Goal: Task Accomplishment & Management: Manage account settings

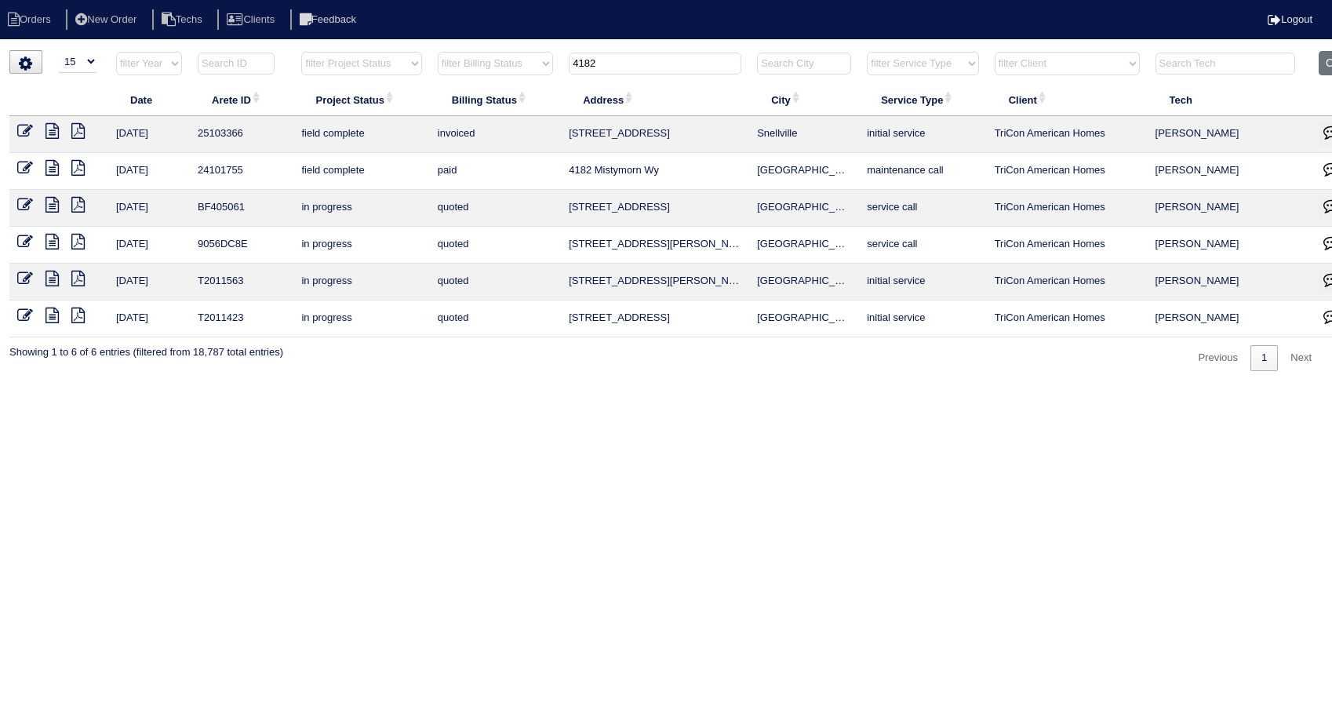
select select "15"
drag, startPoint x: 615, startPoint y: 67, endPoint x: 523, endPoint y: 84, distance: 93.4
click at [523, 84] on table "Date Arete ID Project Status Billing Status Address City Service Type Client Te…" at bounding box center [689, 194] width 1360 height 286
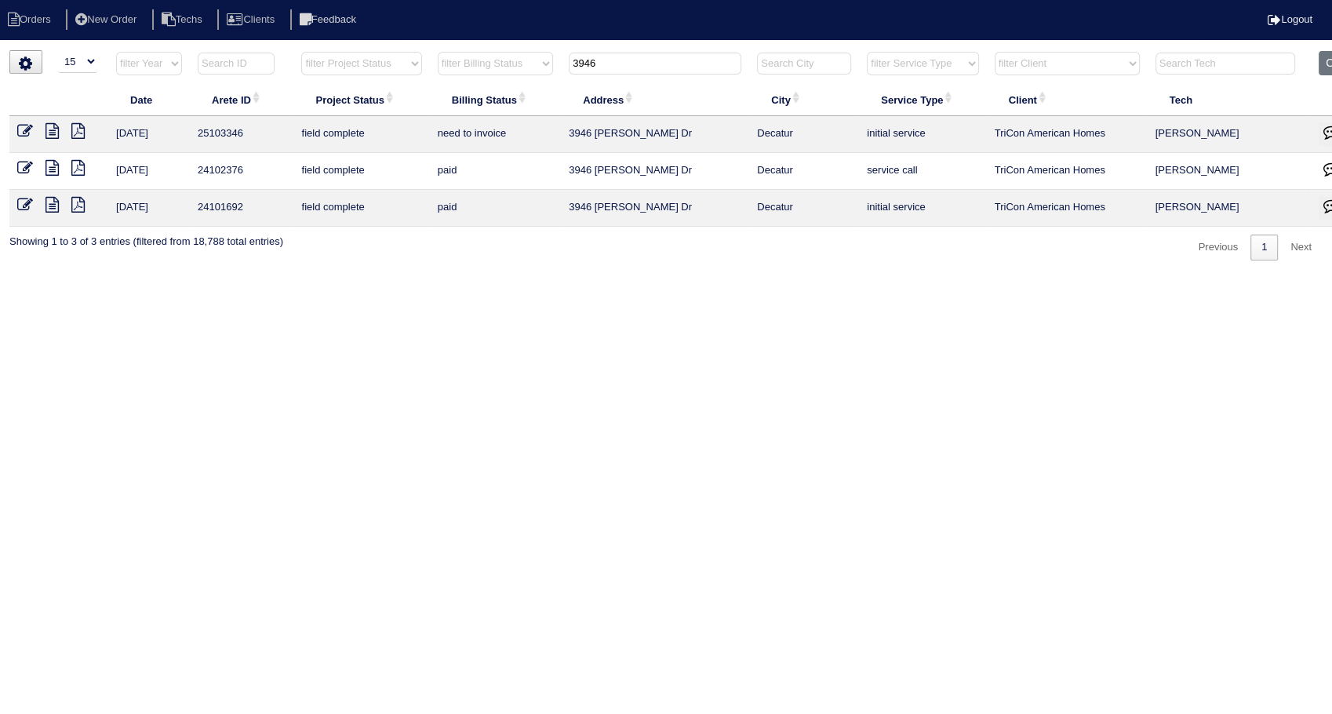
type input "3946"
click at [24, 129] on icon at bounding box center [25, 131] width 16 height 16
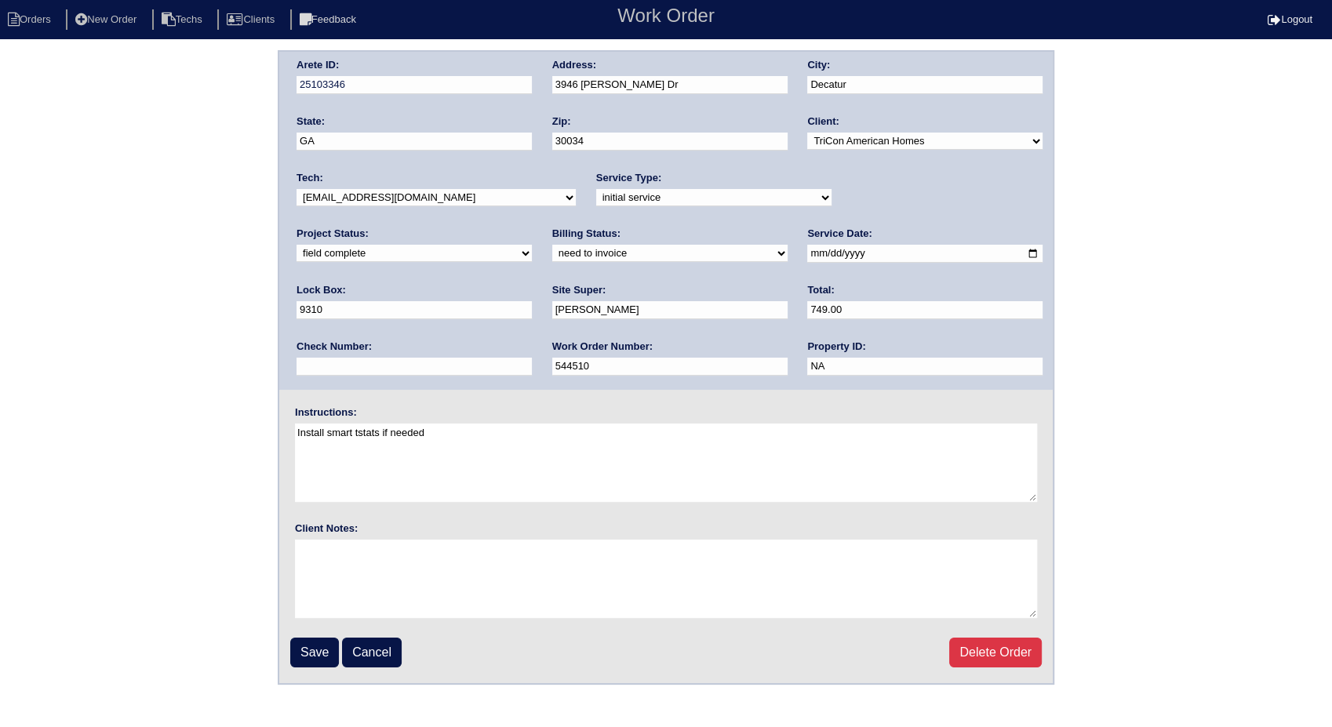
click at [552, 260] on select "need to quote quoted need to invoice invoiced paid warranty purchase order need…" at bounding box center [669, 253] width 235 height 17
select select "invoiced"
click at [552, 245] on select "need to quote quoted need to invoice invoiced paid warranty purchase order need…" at bounding box center [669, 253] width 235 height 17
drag, startPoint x: 310, startPoint y: 646, endPoint x: 395, endPoint y: 355, distance: 304.1
click at [310, 645] on input "Save" at bounding box center [314, 653] width 49 height 30
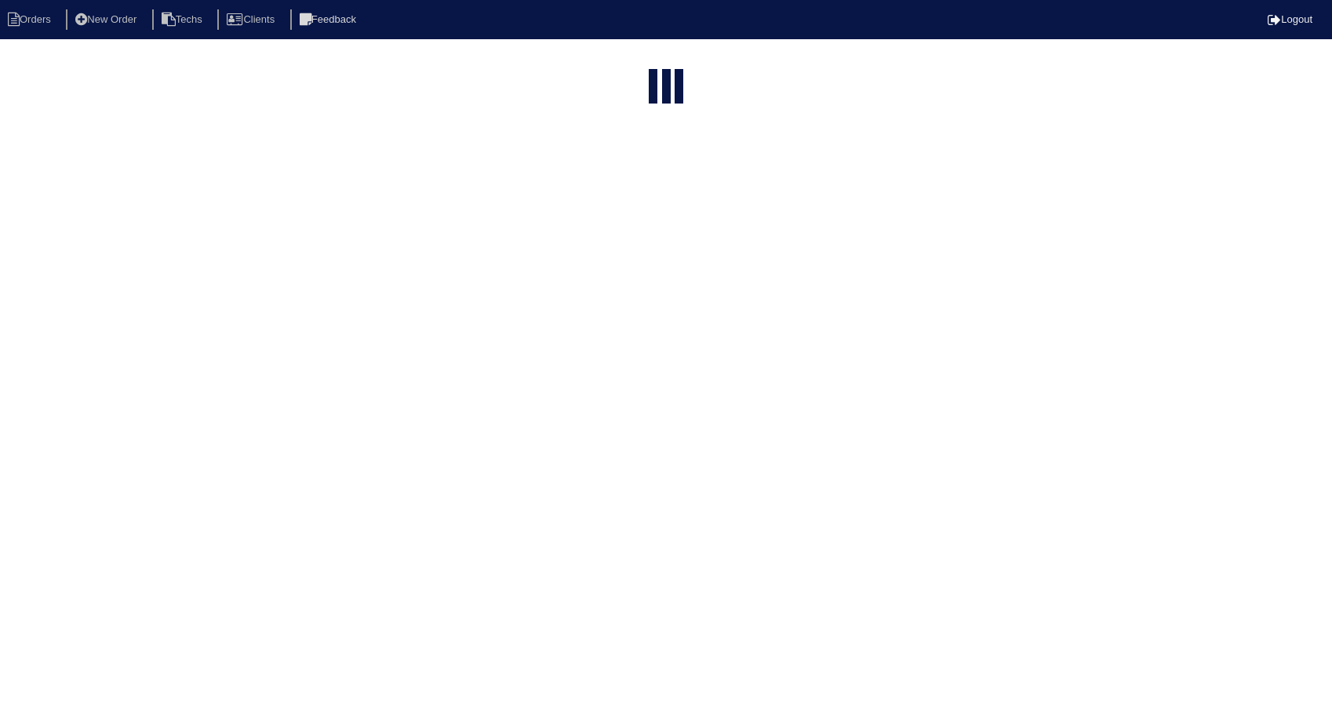
select select "15"
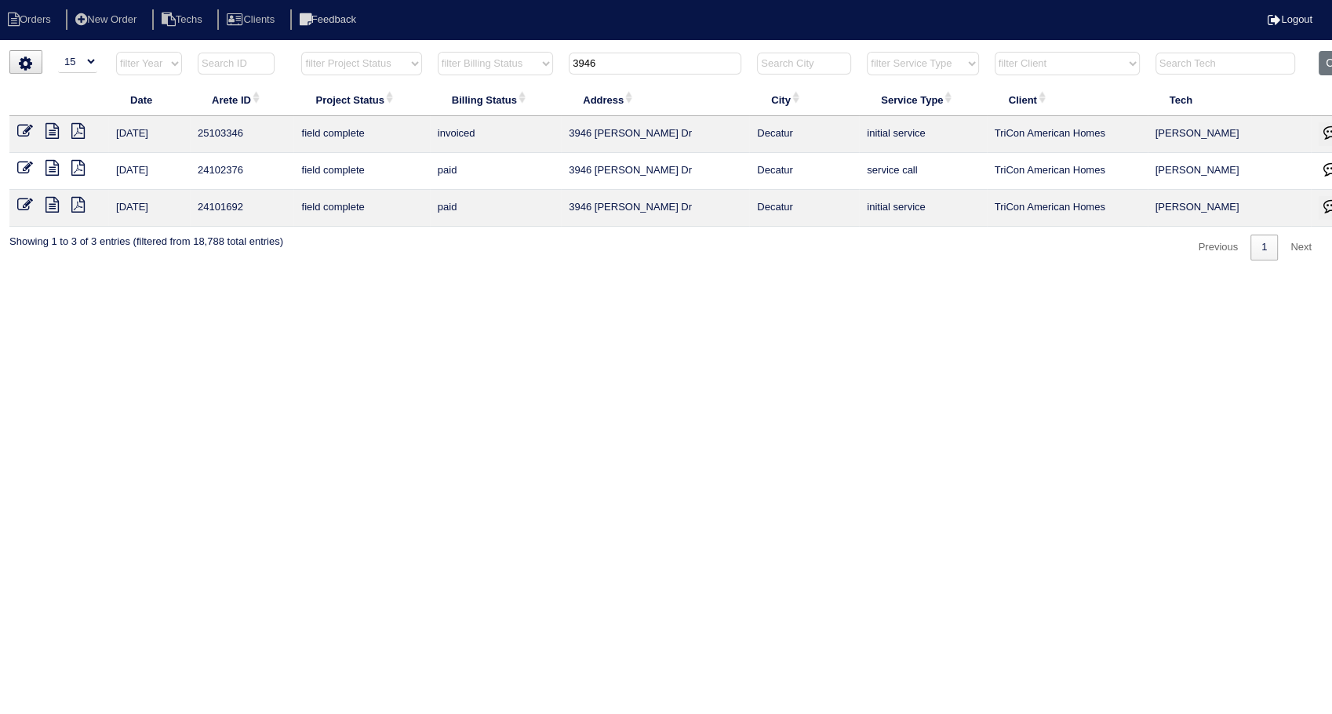
drag, startPoint x: 638, startPoint y: 71, endPoint x: 546, endPoint y: 79, distance: 92.2
click at [546, 79] on tr "filter Year -- Any Year -- 2025 2024 2023 2022 2021 2020 2019 filter Project St…" at bounding box center [689, 67] width 1360 height 32
type input "1"
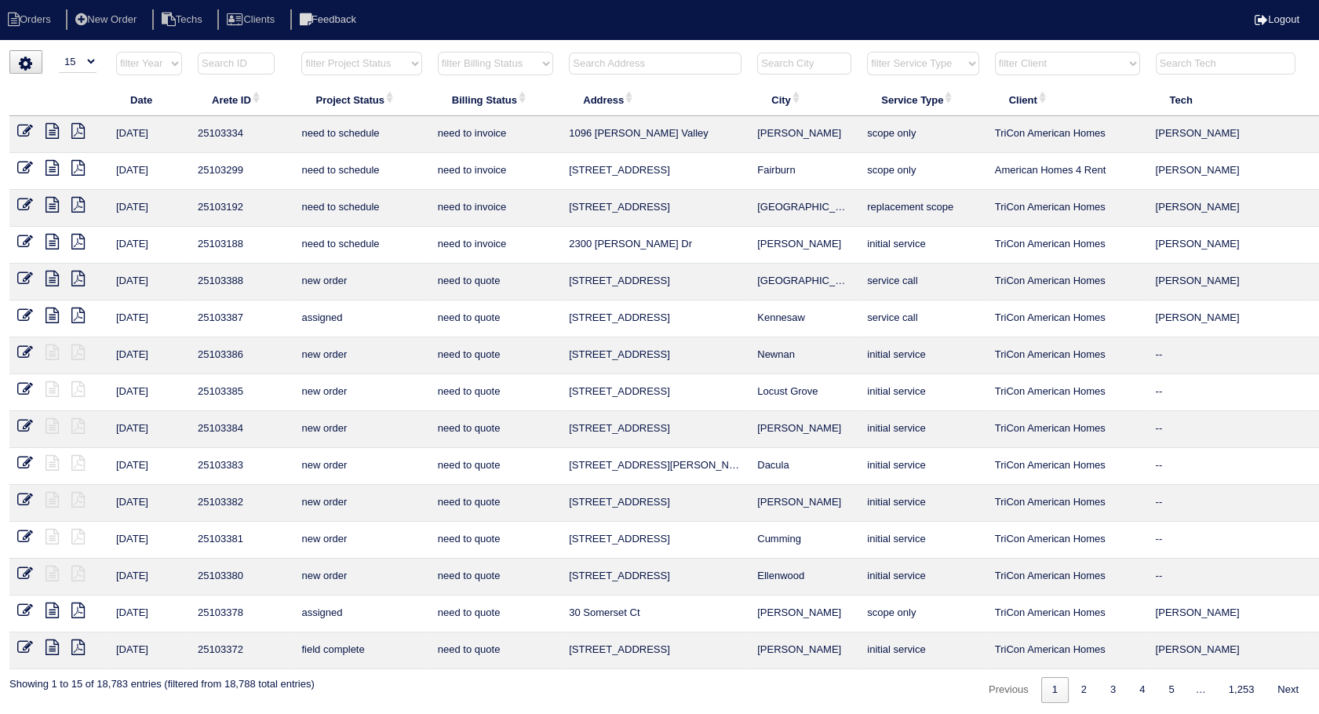
click at [157, 62] on select "filter Year -- Any Year -- 2025 2024 2023 2022 2021 2020 2019" at bounding box center [149, 64] width 66 height 24
click at [233, 64] on input "text" at bounding box center [236, 64] width 77 height 22
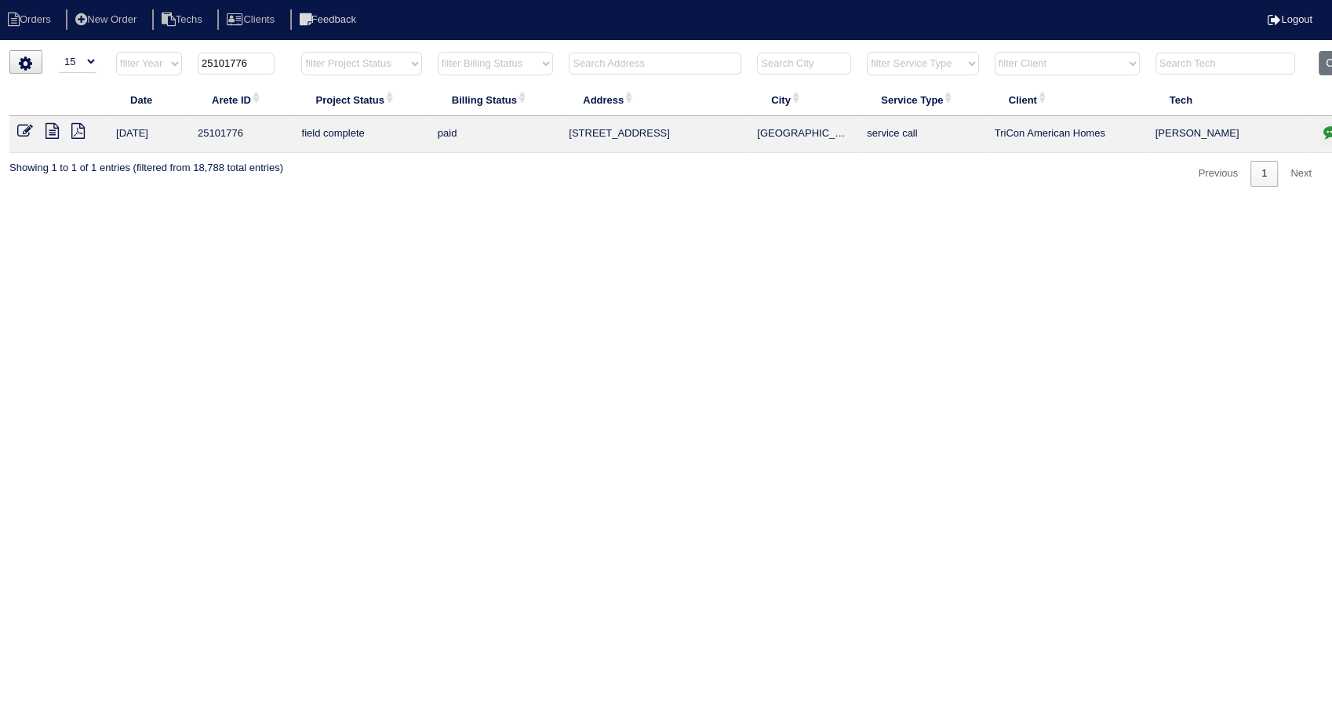
drag, startPoint x: 257, startPoint y: 64, endPoint x: 94, endPoint y: 136, distance: 178.4
click at [78, 101] on table "Date Arete ID Project Status Billing Status Address City Service Type Client Te…" at bounding box center [689, 102] width 1360 height 102
type input "25102624"
click at [25, 129] on icon at bounding box center [25, 131] width 16 height 16
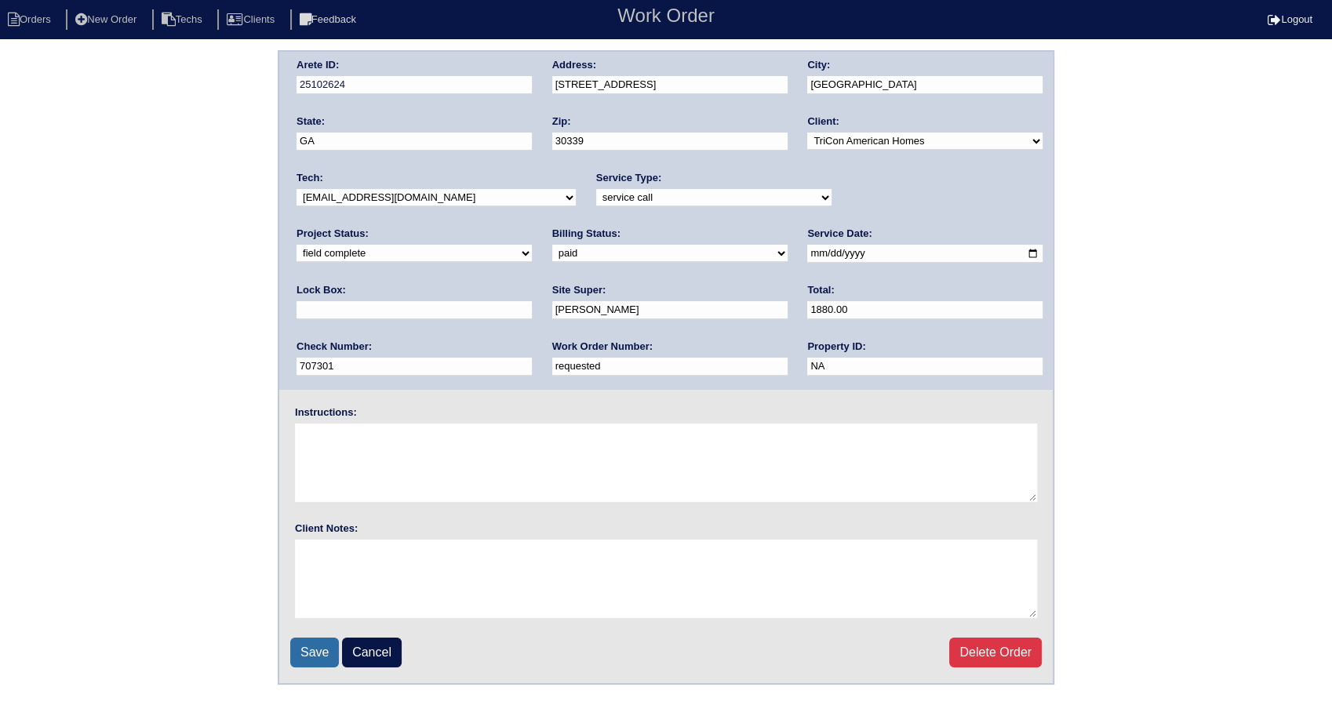
click at [307, 650] on input "Save" at bounding box center [314, 653] width 49 height 30
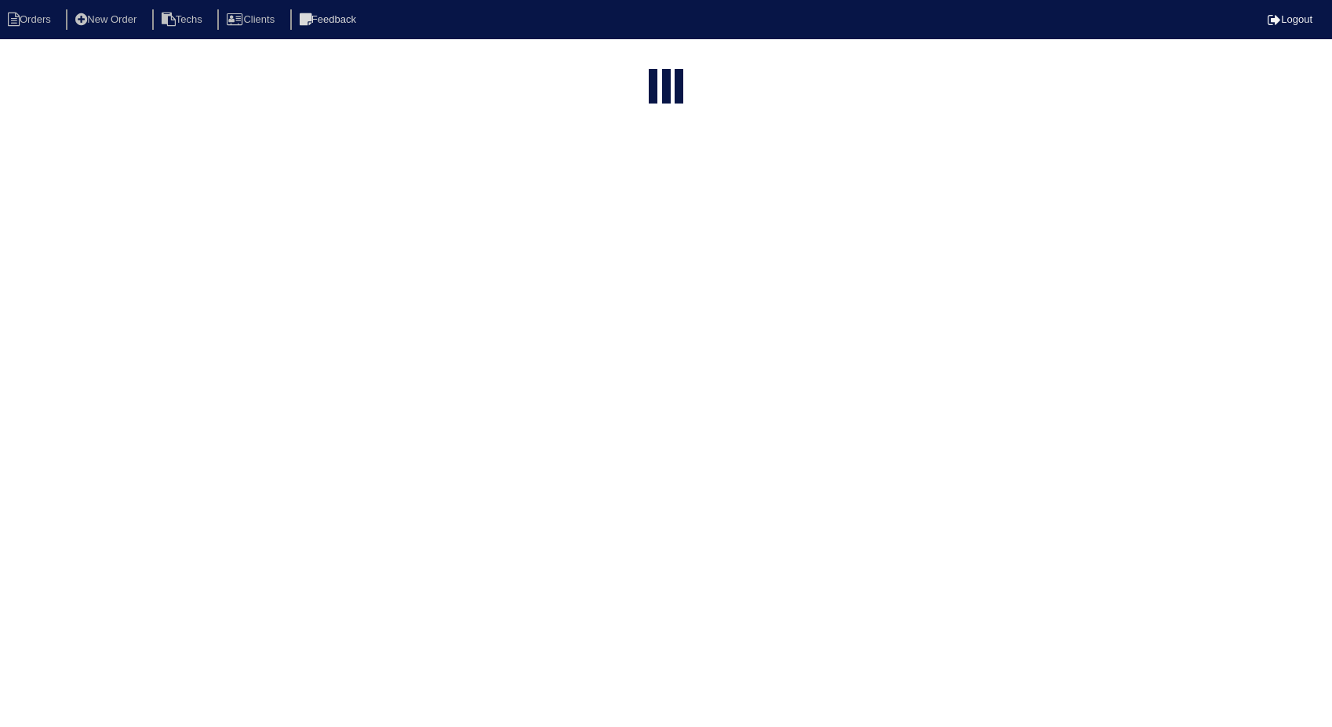
select select "15"
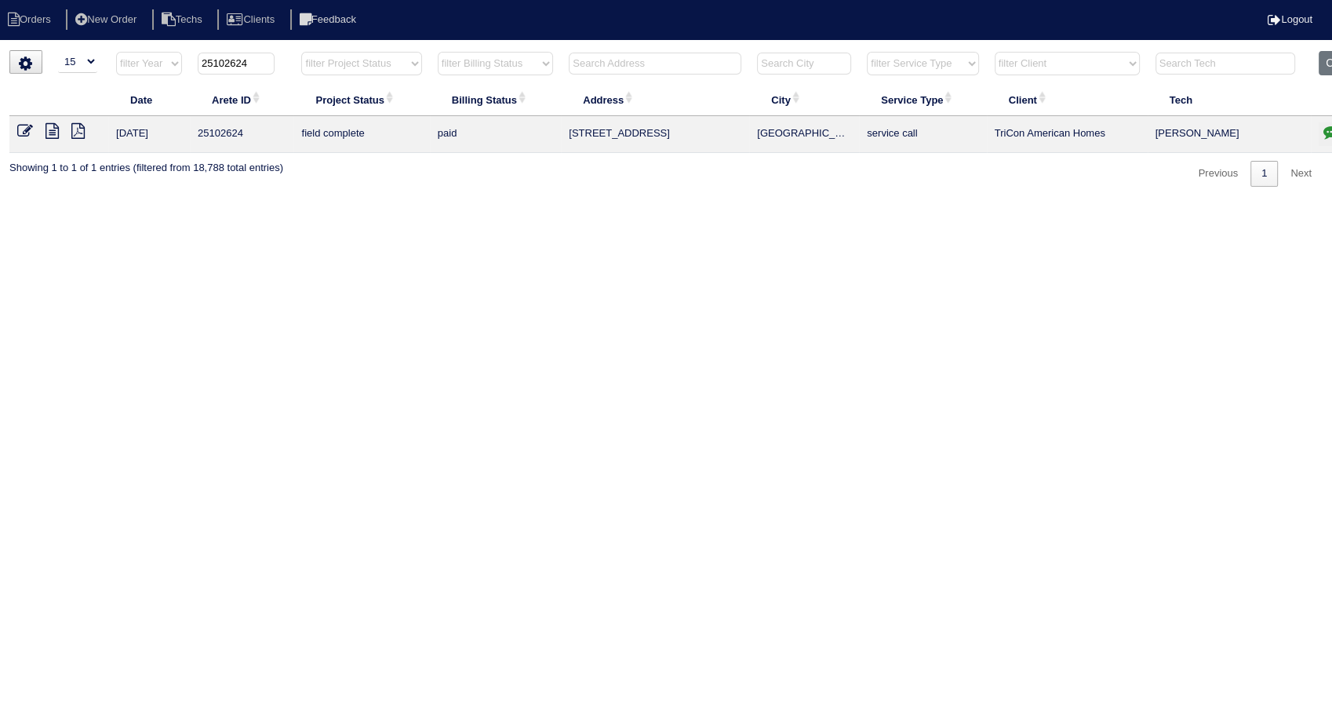
click at [613, 64] on input "text" at bounding box center [655, 64] width 173 height 22
type input "172"
type input "25102624"
drag, startPoint x: 610, startPoint y: 58, endPoint x: 468, endPoint y: 94, distance: 146.5
click at [468, 94] on table "Date Arete ID Project Status Billing Status Address City Service Type Client Te…" at bounding box center [689, 101] width 1360 height 100
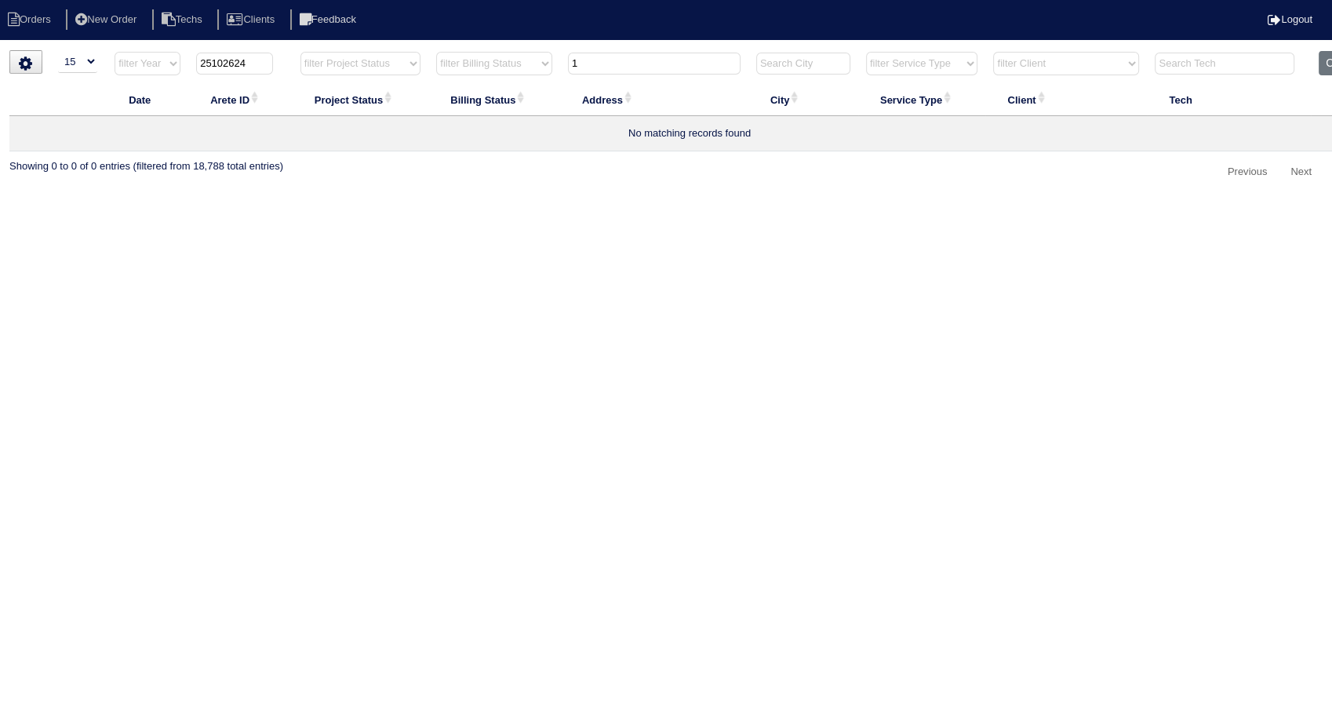
type input "17"
type input "25102624"
type input "17"
click at [1331, 65] on html "Orders New Order Techs Clients Feedback Logout Orders New Order Users Clients M…" at bounding box center [666, 100] width 1332 height 201
click at [1327, 64] on button "Clear" at bounding box center [1339, 63] width 40 height 24
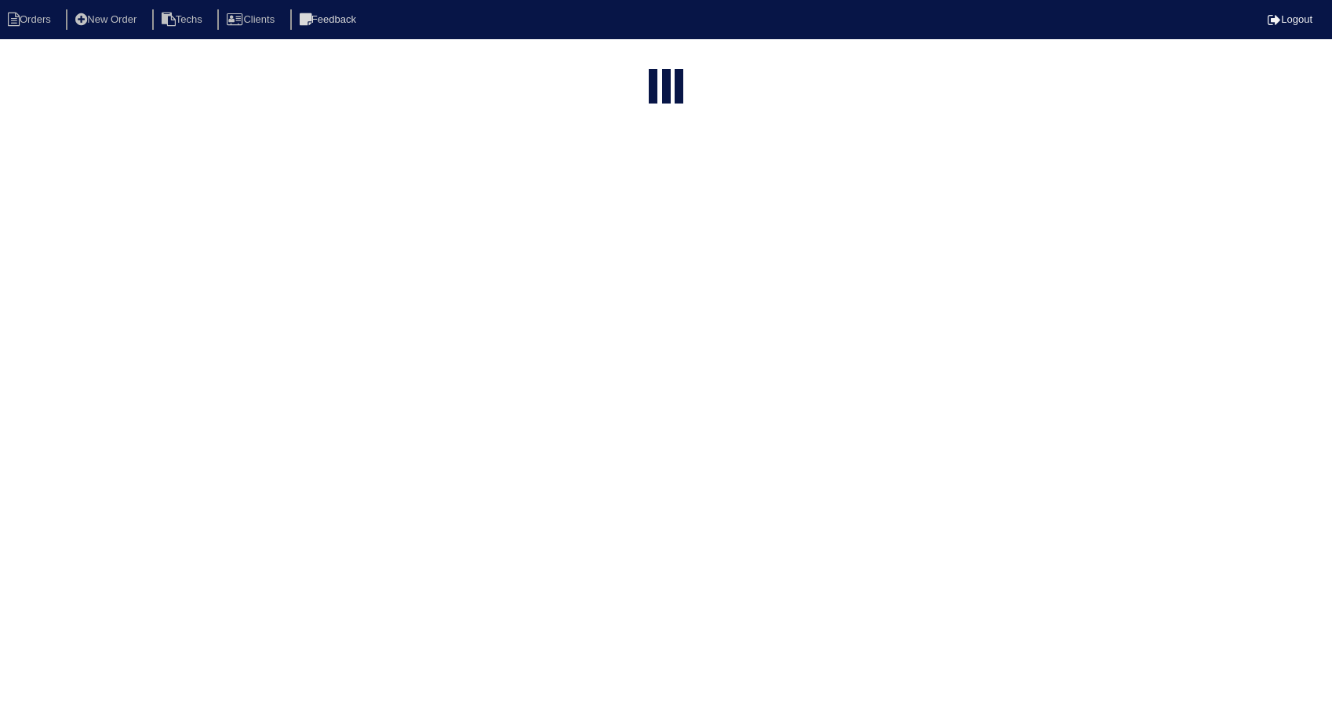
select select "15"
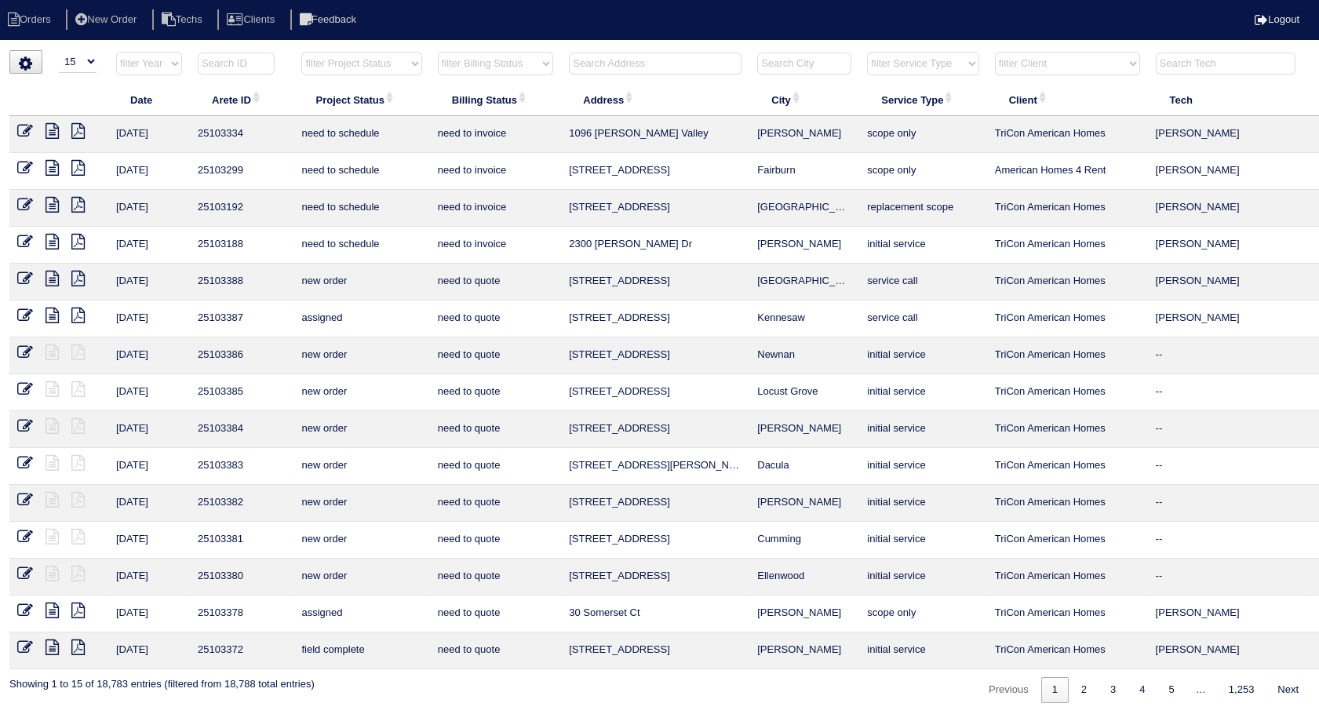
click at [618, 70] on input "text" at bounding box center [655, 64] width 173 height 22
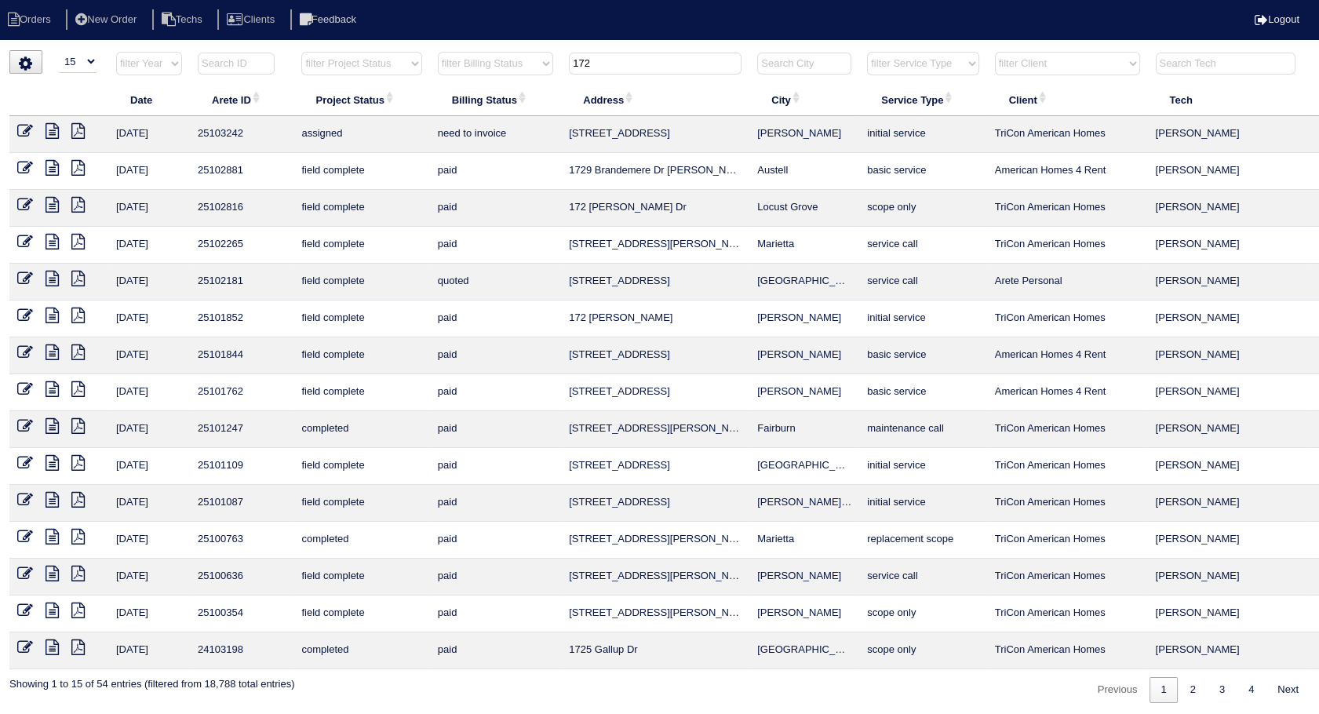
scroll to position [0, 50]
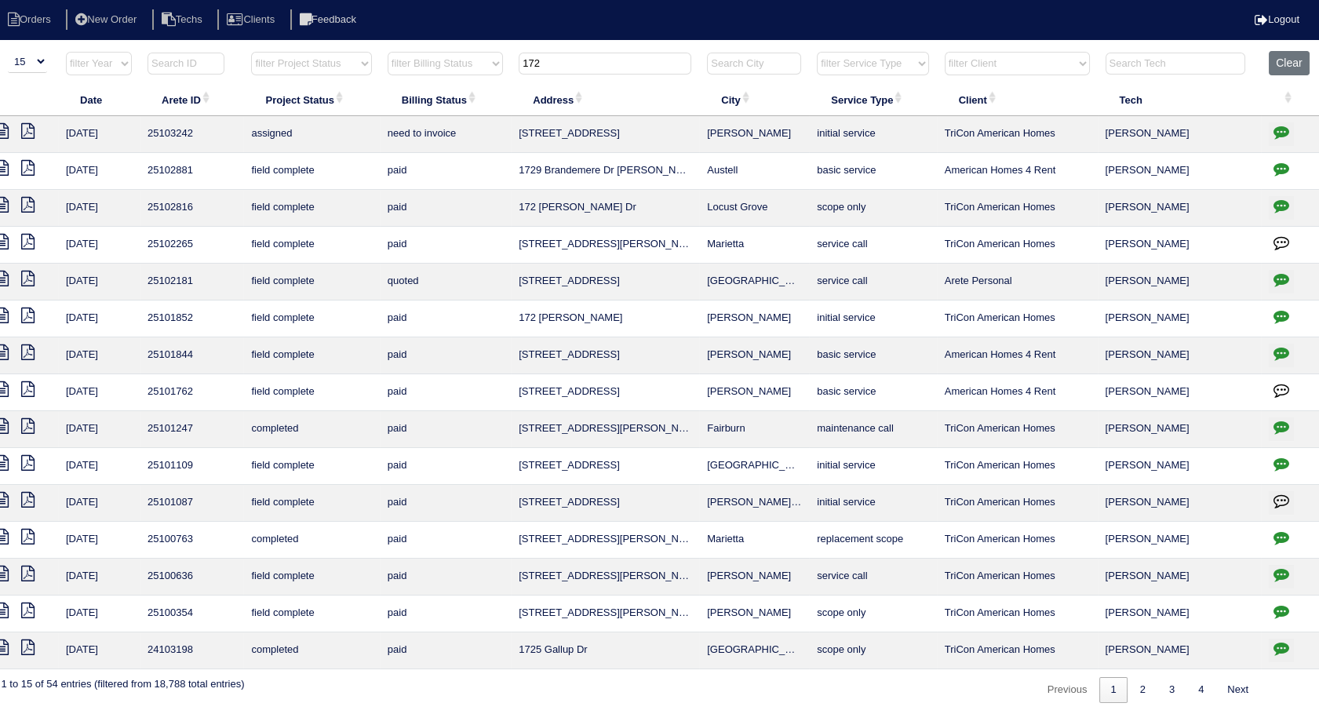
type input "172"
click at [1279, 127] on icon "button" at bounding box center [1281, 132] width 16 height 16
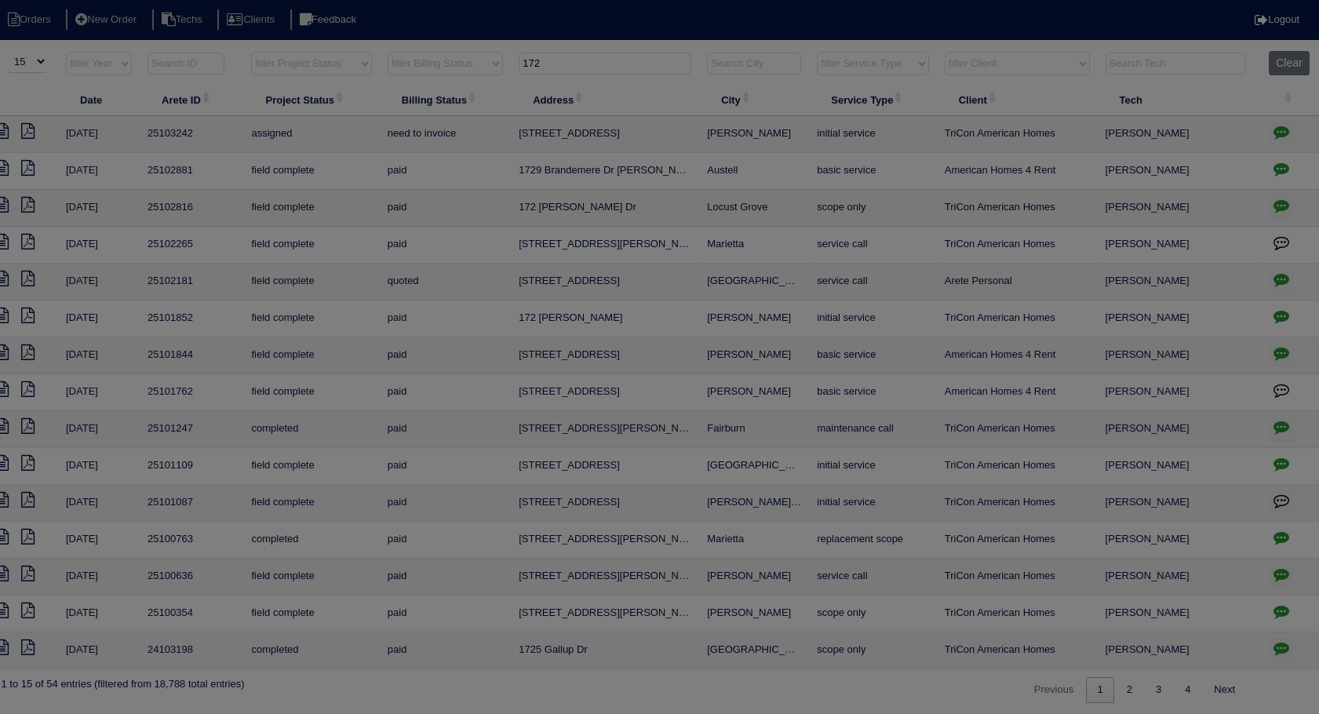
scroll to position [0, 38]
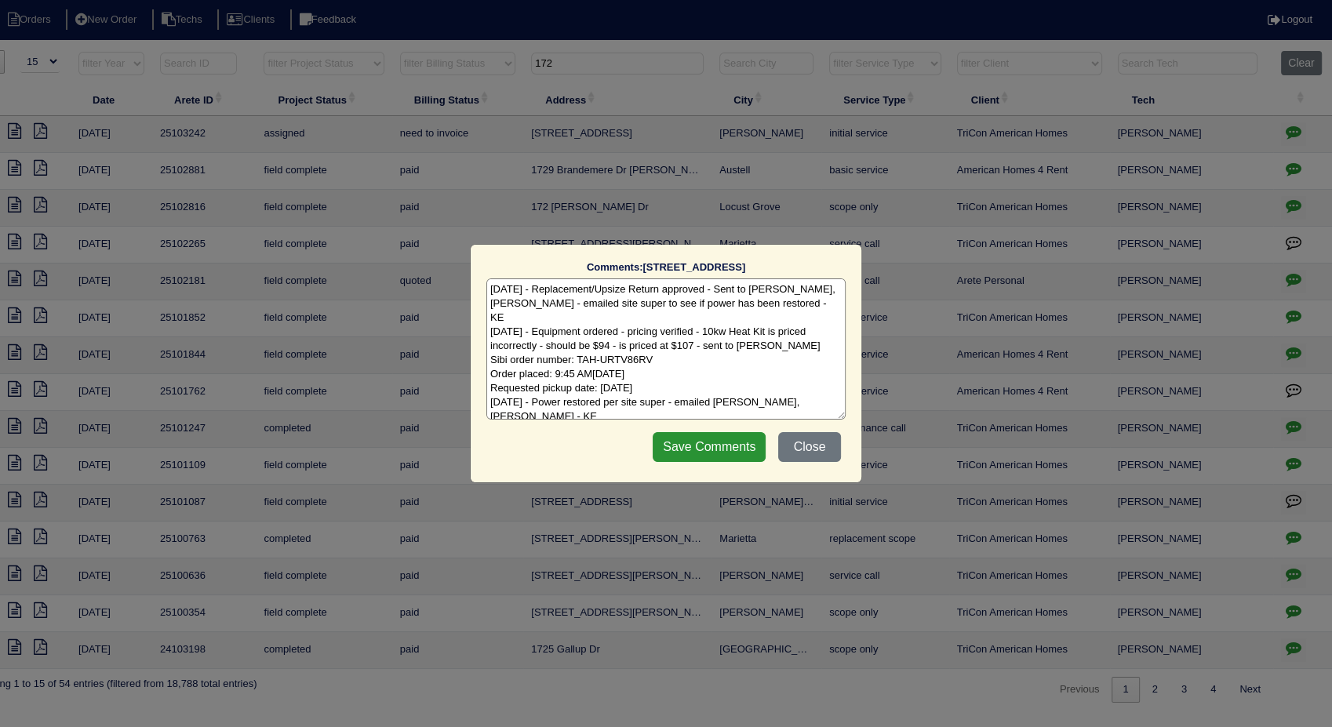
click at [803, 392] on textarea "9/8/25 - Replacement/Upsize Return approved - Sent to Dan, Payton Reeca - email…" at bounding box center [665, 348] width 359 height 141
type textarea "9/8/25 - Replacement/Upsize Return approved - Sent to Dan, Payton Reeca - email…"
drag, startPoint x: 727, startPoint y: 447, endPoint x: 614, endPoint y: 426, distance: 114.9
click at [723, 447] on input "Save Comments" at bounding box center [709, 447] width 113 height 30
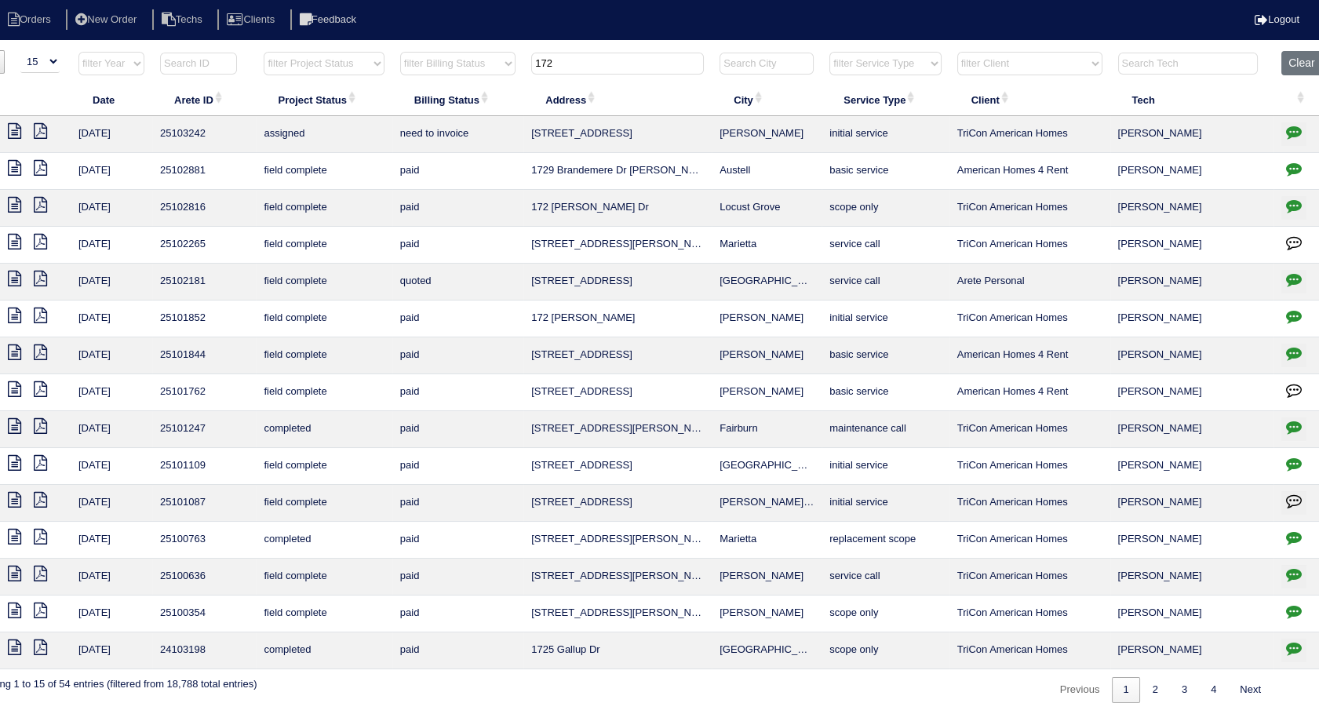
scroll to position [0, 0]
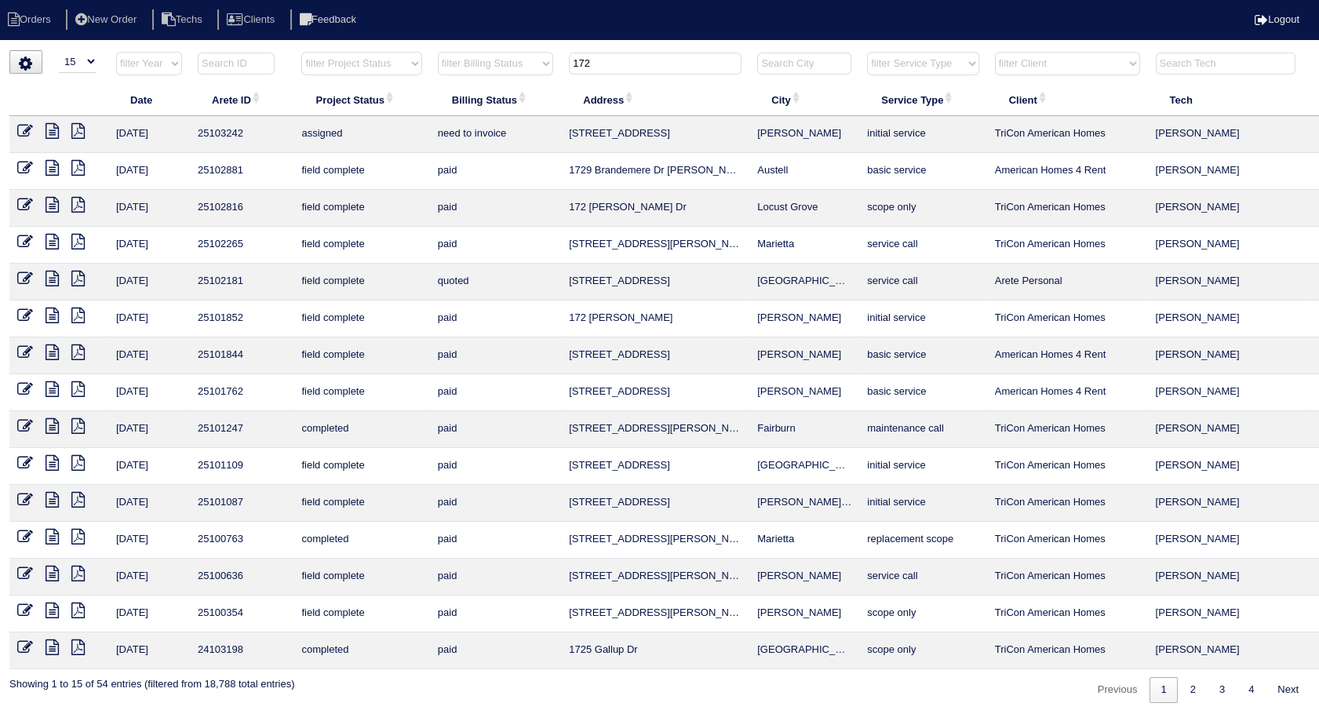
click at [24, 132] on icon at bounding box center [25, 131] width 16 height 16
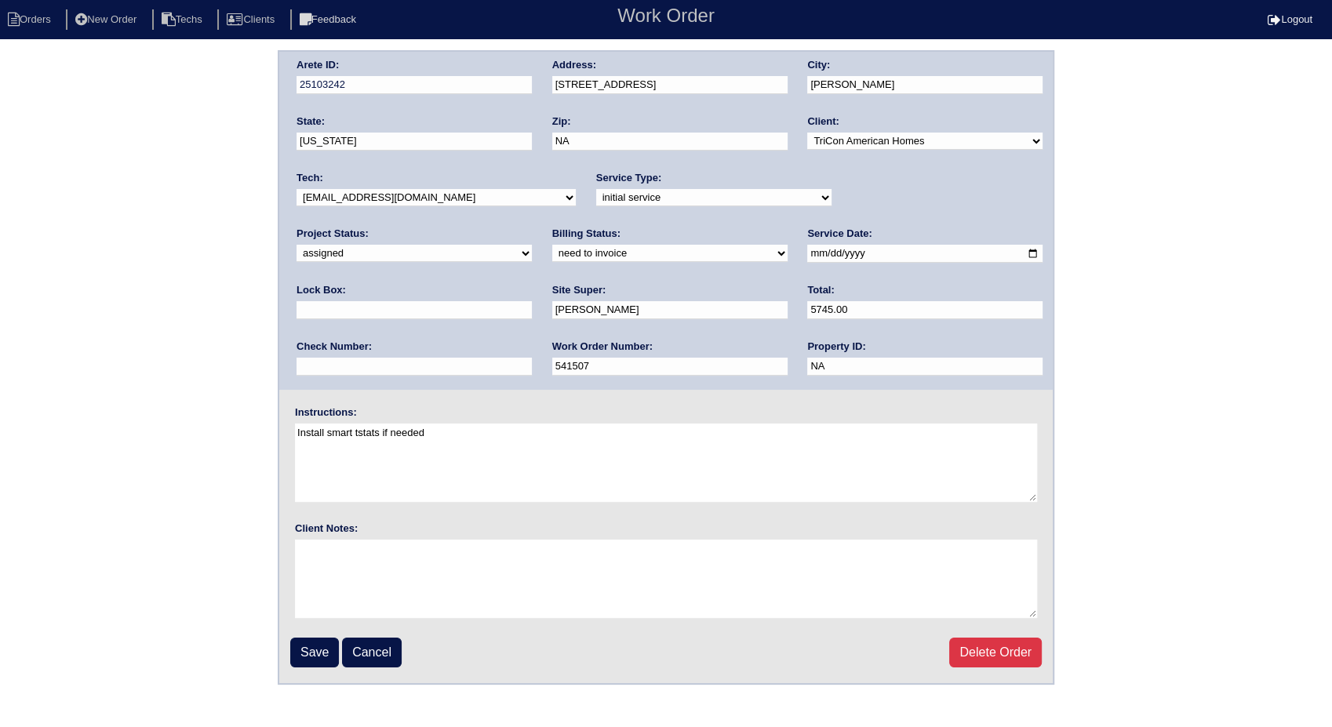
click at [532, 245] on select "new order assigned in progress field complete need to schedule admin review arc…" at bounding box center [414, 253] width 235 height 17
select select "completed"
click at [532, 245] on select "new order assigned in progress field complete need to schedule admin review arc…" at bounding box center [414, 253] width 235 height 17
click at [552, 259] on select "need to quote quoted need to invoice invoiced paid warranty purchase order need…" at bounding box center [669, 253] width 235 height 17
select select "invoiced"
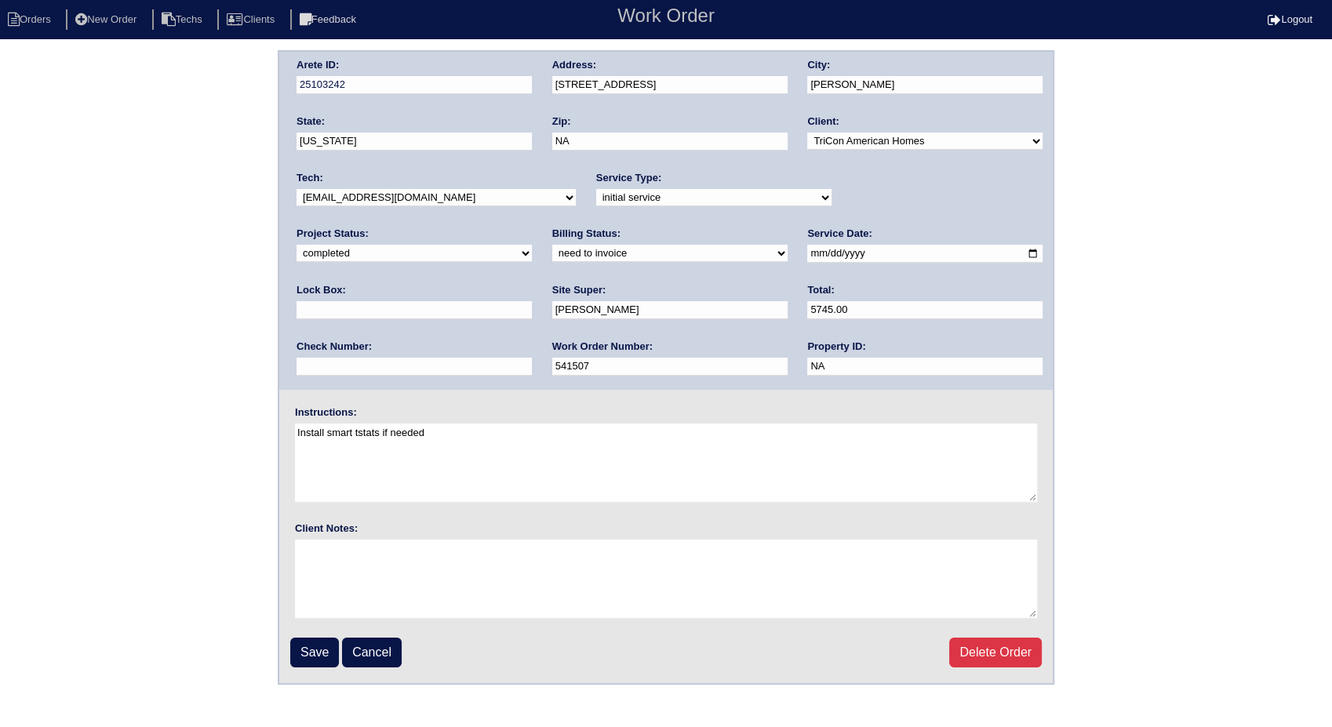
click at [552, 245] on select "need to quote quoted need to invoice invoiced paid warranty purchase order need…" at bounding box center [669, 253] width 235 height 17
click at [307, 655] on input "Save" at bounding box center [314, 653] width 49 height 30
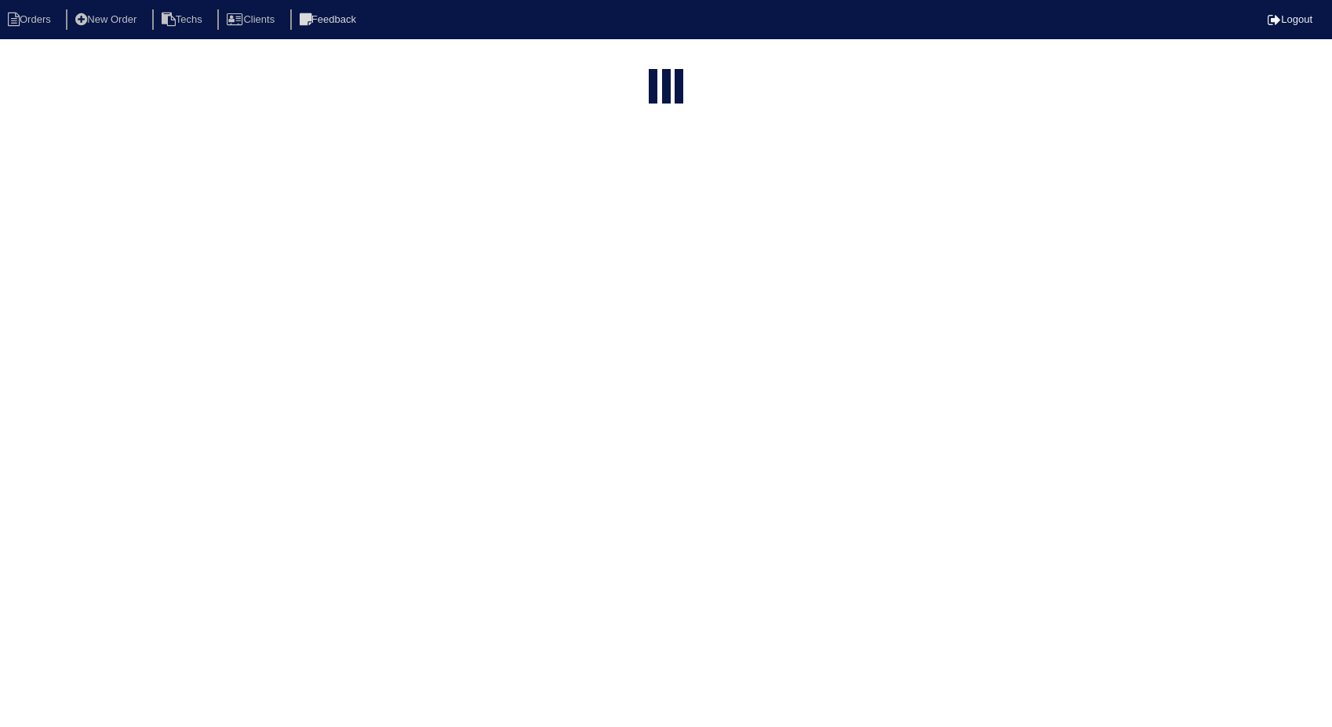
select select "15"
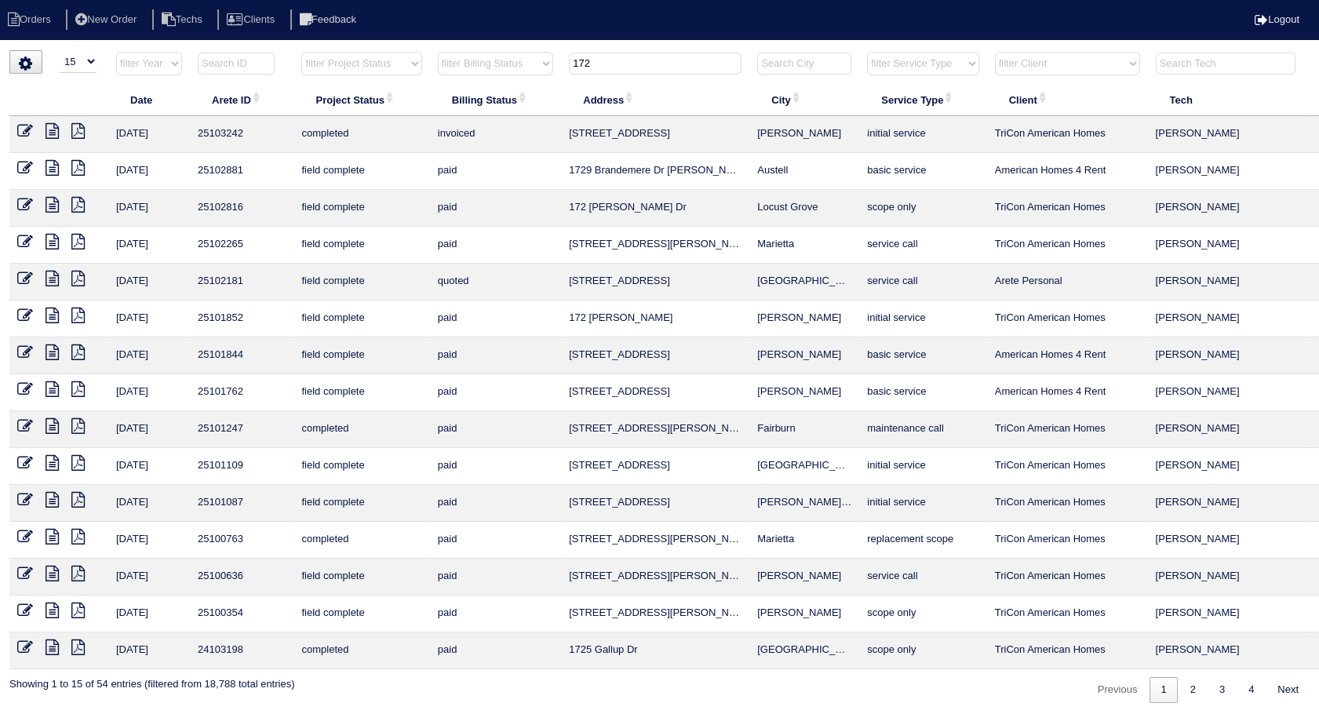
scroll to position [0, 50]
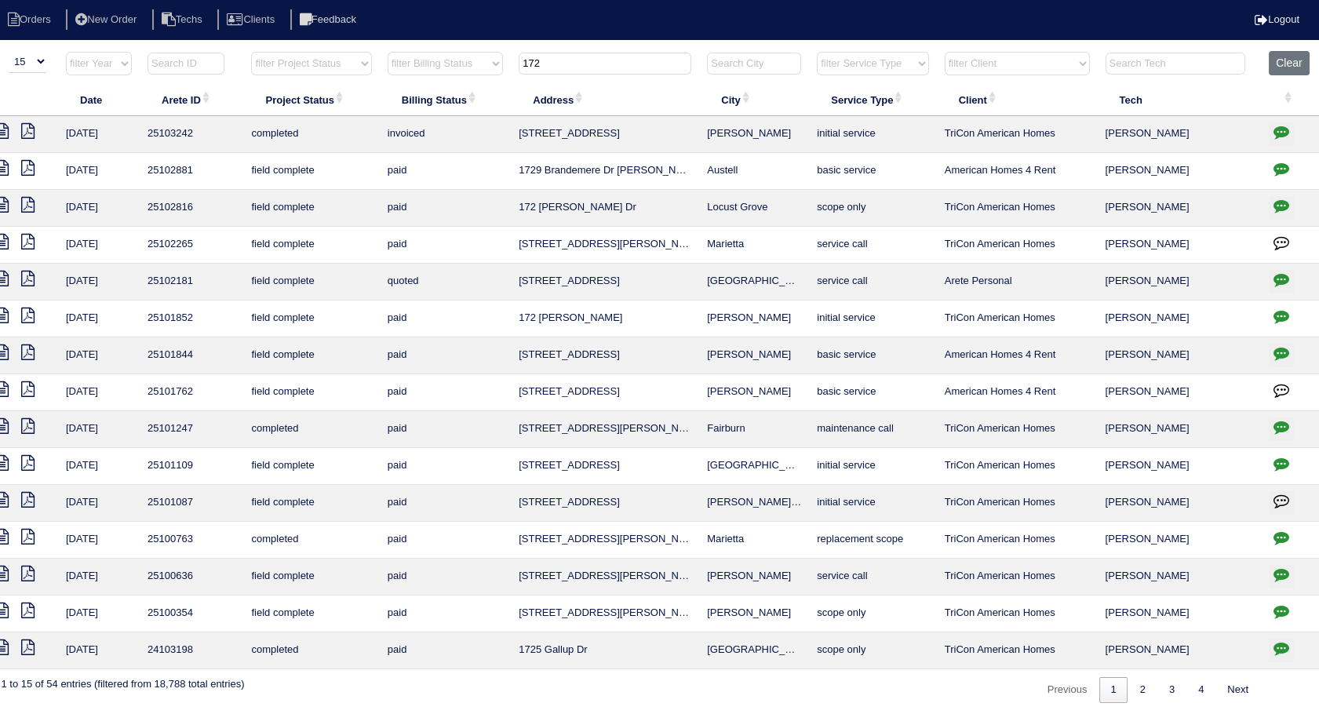
click at [1269, 48] on html "Orders New Order Techs Clients Feedback Logout Orders New Order Users Clients M…" at bounding box center [609, 359] width 1319 height 719
drag, startPoint x: 1289, startPoint y: 64, endPoint x: 1298, endPoint y: 152, distance: 89.1
click at [1287, 64] on button "Clear" at bounding box center [1289, 63] width 40 height 24
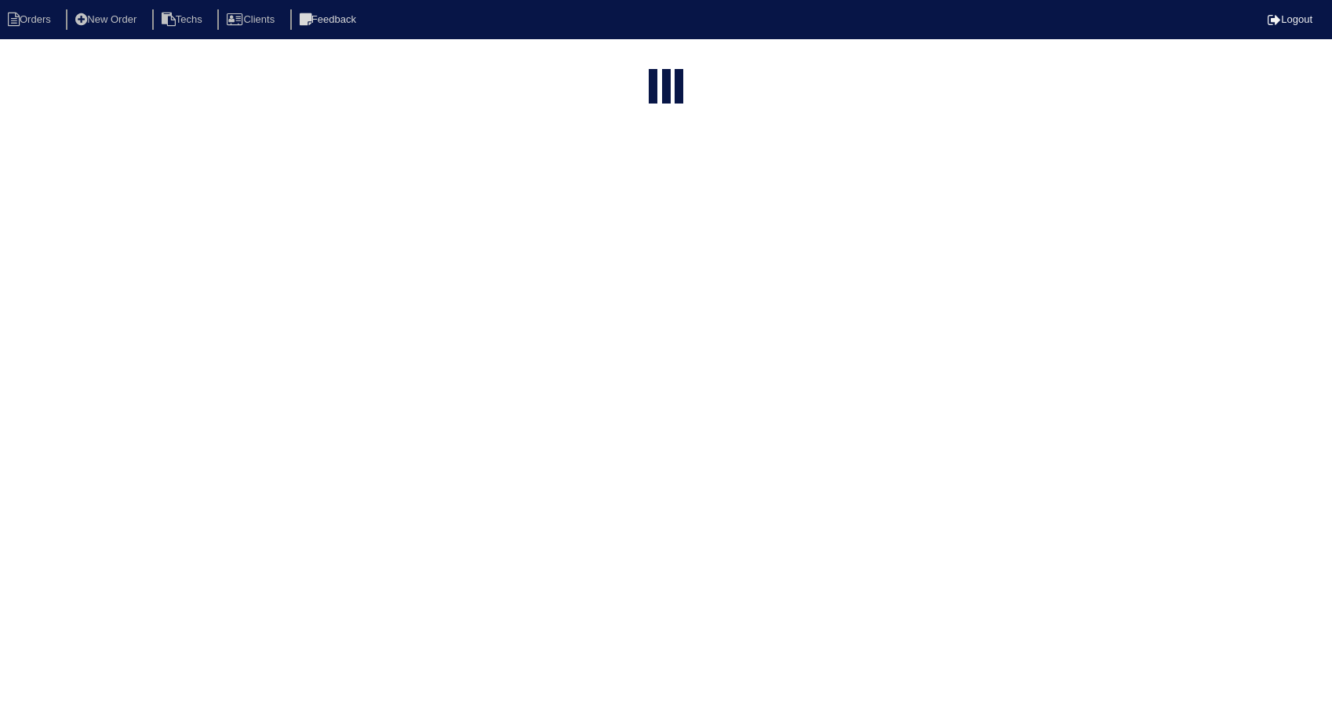
select select "15"
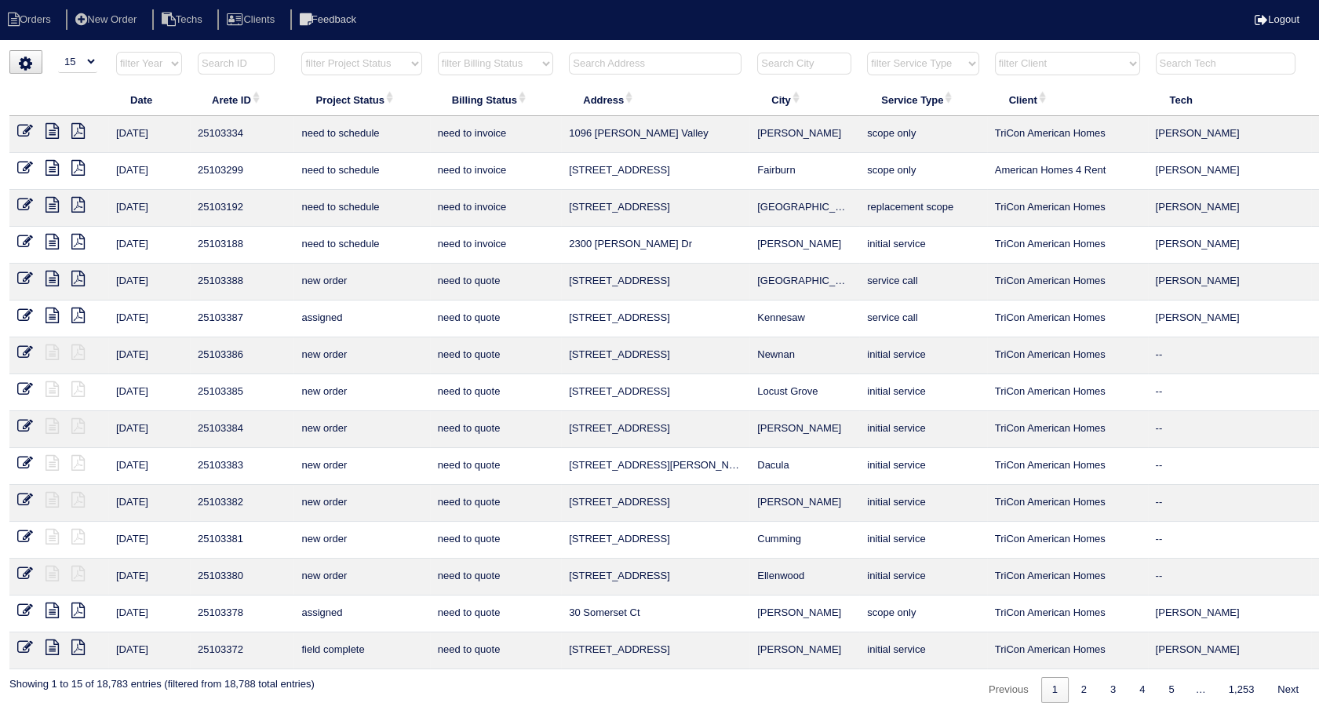
drag, startPoint x: 530, startPoint y: 63, endPoint x: 517, endPoint y: 69, distance: 14.7
click at [530, 63] on select "filter Billing Status -- Any Billing Status -- need to quote quoted need to inv…" at bounding box center [495, 64] width 115 height 24
click at [438, 52] on select "filter Billing Status -- Any Billing Status -- need to quote quoted need to inv…" at bounding box center [495, 64] width 115 height 24
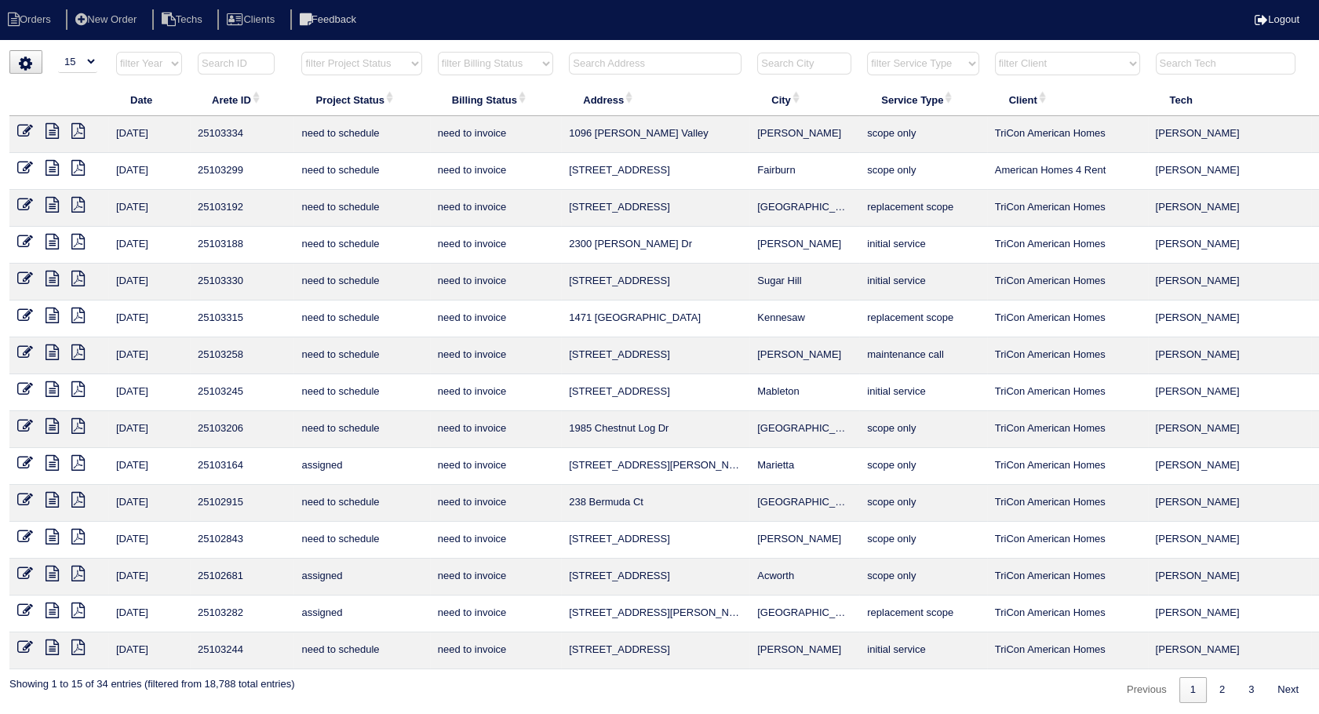
scroll to position [1, 0]
click at [1218, 686] on link "2" at bounding box center [1221, 689] width 27 height 26
select select "need to invoice"
